Goal: Transaction & Acquisition: Download file/media

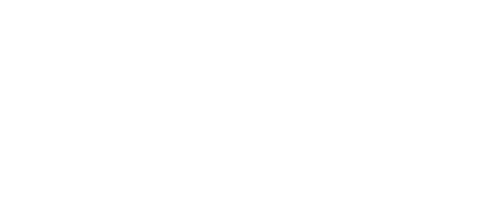
drag, startPoint x: 0, startPoint y: 0, endPoint x: 231, endPoint y: 139, distance: 269.5
click at [231, 139] on html at bounding box center [241, 112] width 483 height 224
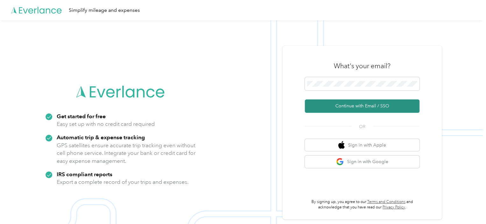
click at [352, 106] on button "Continue with Email / SSO" at bounding box center [362, 105] width 115 height 13
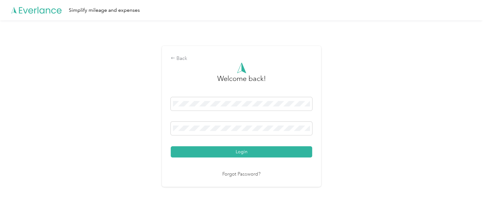
drag, startPoint x: 277, startPoint y: 135, endPoint x: 260, endPoint y: 140, distance: 17.2
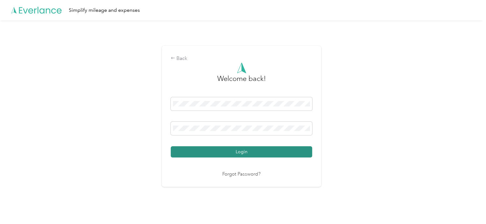
drag, startPoint x: 260, startPoint y: 140, endPoint x: 237, endPoint y: 148, distance: 24.3
click at [237, 148] on button "Login" at bounding box center [241, 151] width 141 height 11
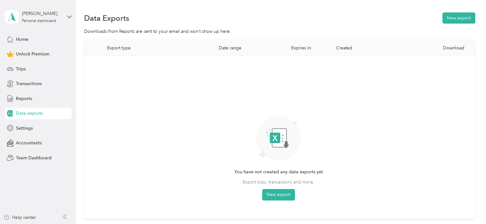
drag, startPoint x: 239, startPoint y: 140, endPoint x: 232, endPoint y: 134, distance: 9.3
click at [232, 134] on div "You have not created any data exports yet Export trips, transactions and more. …" at bounding box center [278, 137] width 379 height 152
click at [281, 193] on button "New export" at bounding box center [278, 194] width 33 height 11
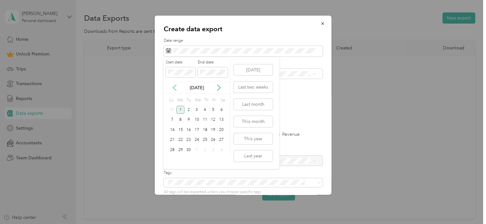
click at [175, 88] on icon at bounding box center [174, 87] width 6 height 6
click at [214, 109] on div "1" at bounding box center [213, 110] width 8 height 8
click at [219, 88] on icon at bounding box center [219, 87] width 6 height 6
drag, startPoint x: 219, startPoint y: 88, endPoint x: 212, endPoint y: 88, distance: 6.4
click at [212, 88] on div "[DATE]" at bounding box center [196, 87] width 67 height 7
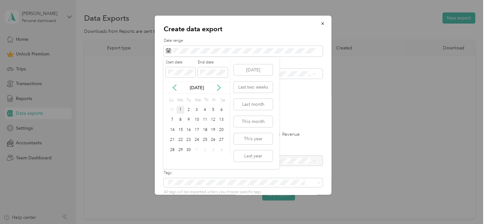
click at [180, 108] on div "1" at bounding box center [180, 110] width 8 height 8
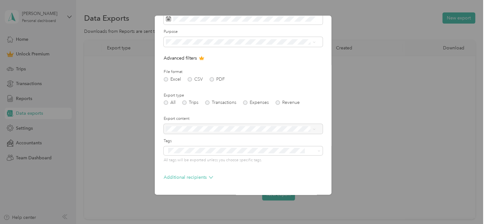
scroll to position [52, 0]
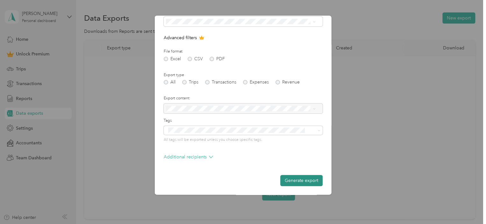
click at [289, 179] on button "Generate export" at bounding box center [301, 180] width 42 height 11
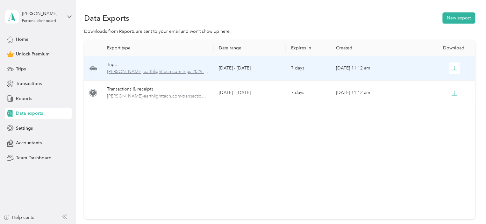
click at [144, 70] on span "[PERSON_NAME]-earthlighttech.com-trips-2025-08-01-2025-09-01.xlsx" at bounding box center [158, 71] width 102 height 7
click at [452, 68] on icon "button" at bounding box center [454, 69] width 6 height 6
drag, startPoint x: 228, startPoint y: 28, endPoint x: 112, endPoint y: 70, distance: 123.2
